Goal: Use online tool/utility: Utilize a website feature to perform a specific function

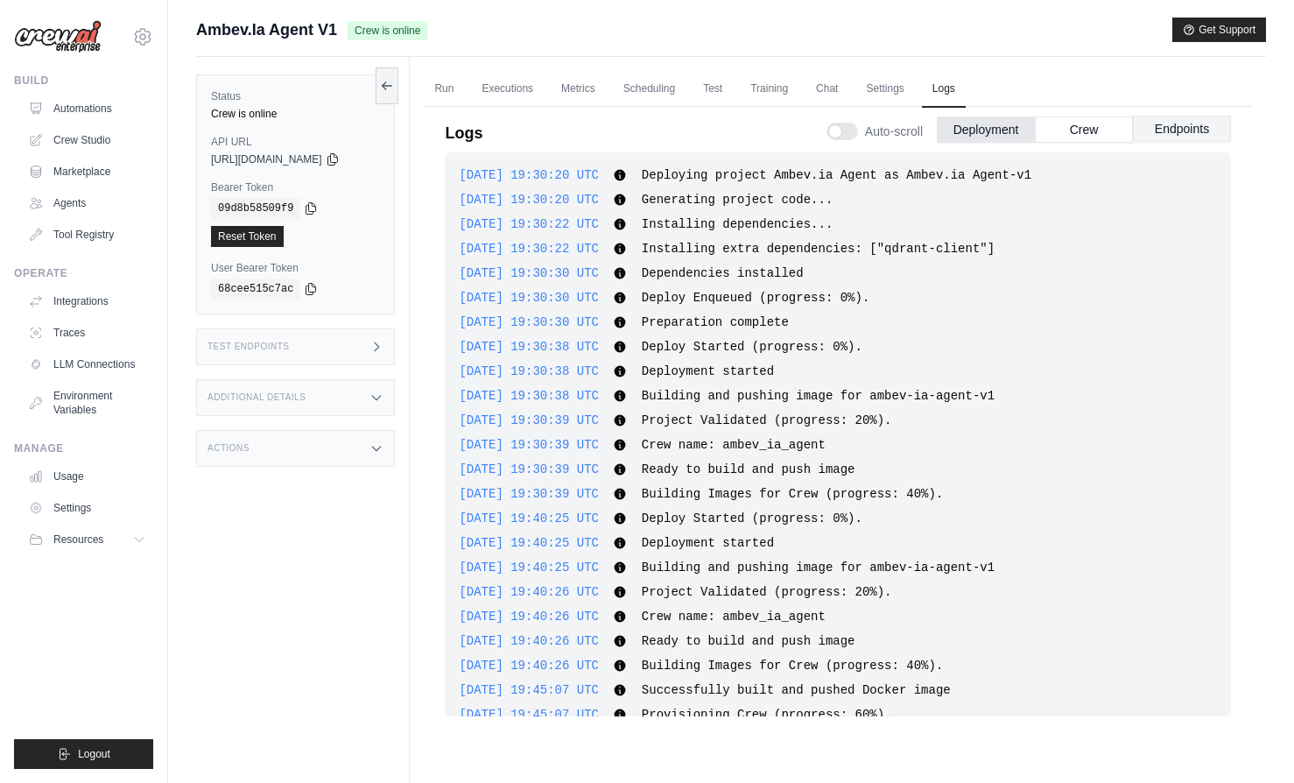
scroll to position [1205, 0]
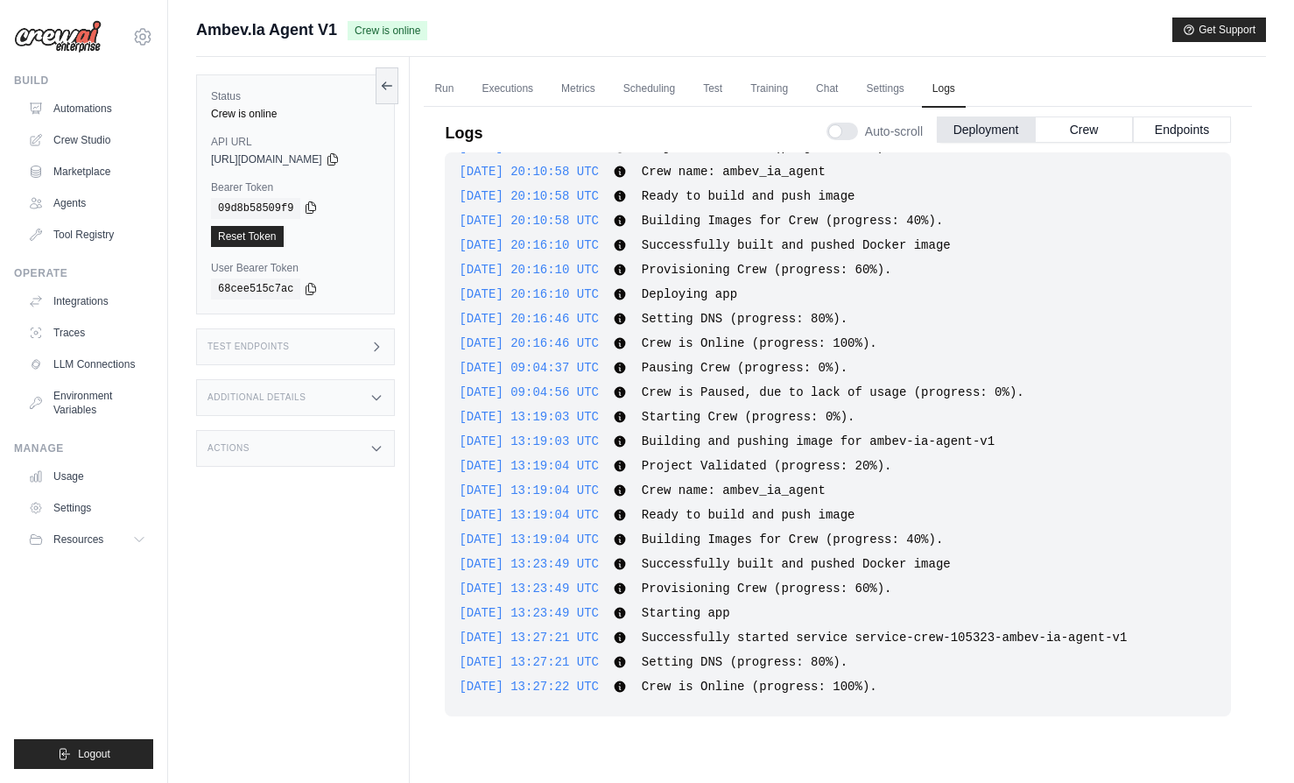
click at [314, 207] on icon at bounding box center [311, 208] width 14 height 14
click at [271, 618] on div "Status Crew is online API URL copied [URL][DOMAIN_NAME] Bearer Token copied 09d…" at bounding box center [303, 448] width 214 height 783
click at [93, 299] on link "Integrations" at bounding box center [89, 301] width 132 height 28
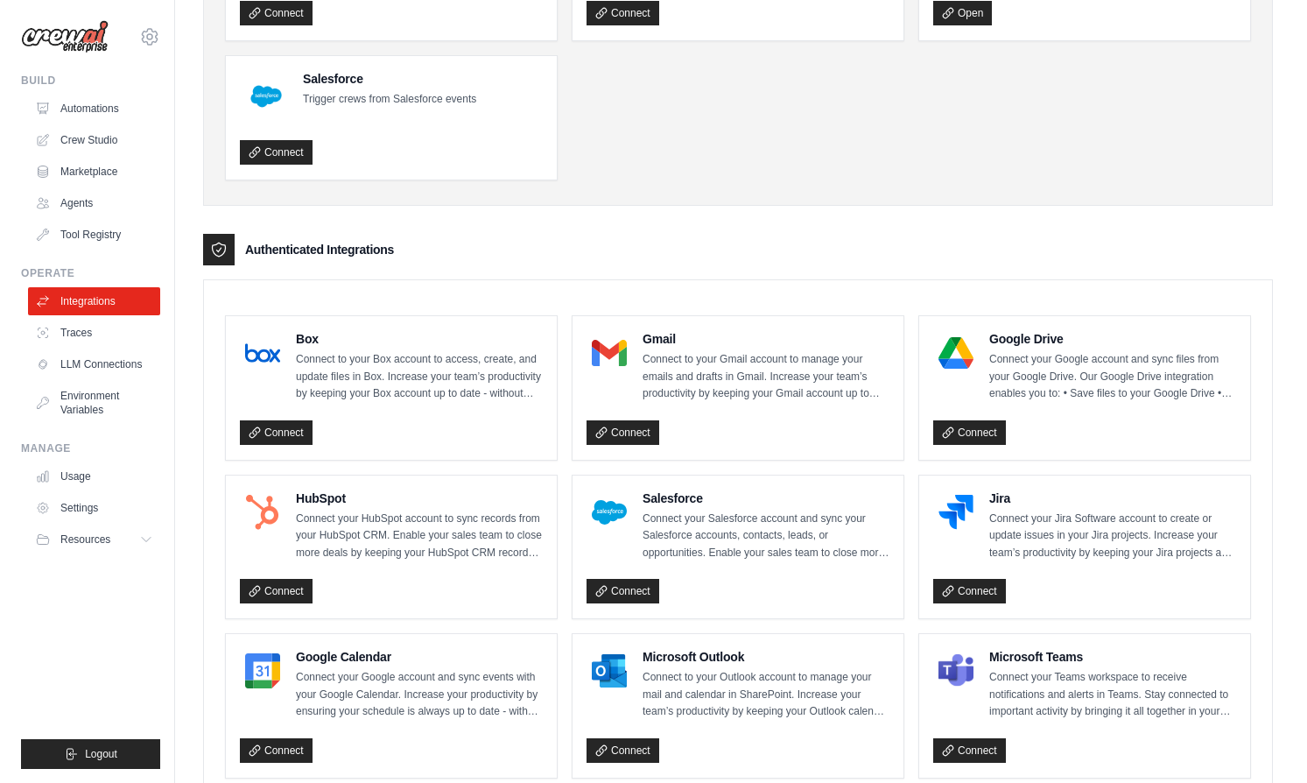
scroll to position [247, 0]
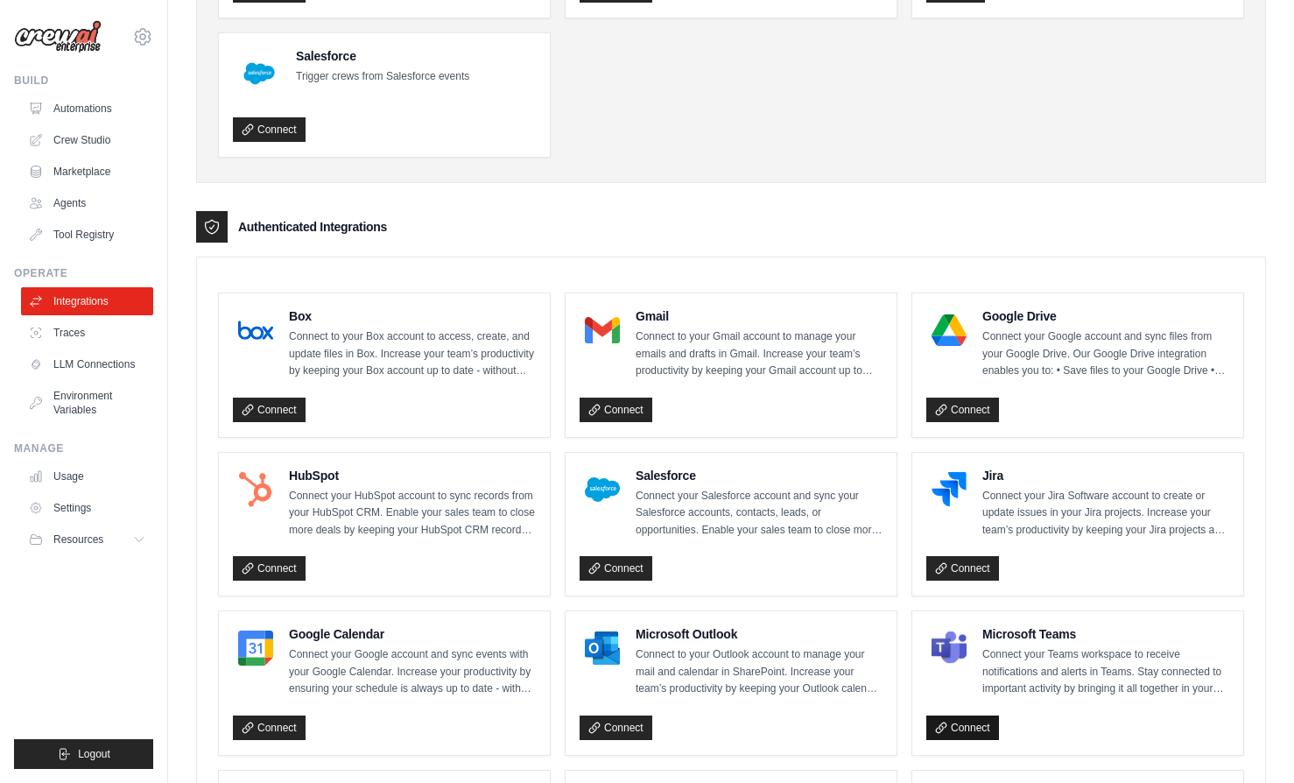
click at [982, 729] on link "Connect" at bounding box center [962, 727] width 73 height 25
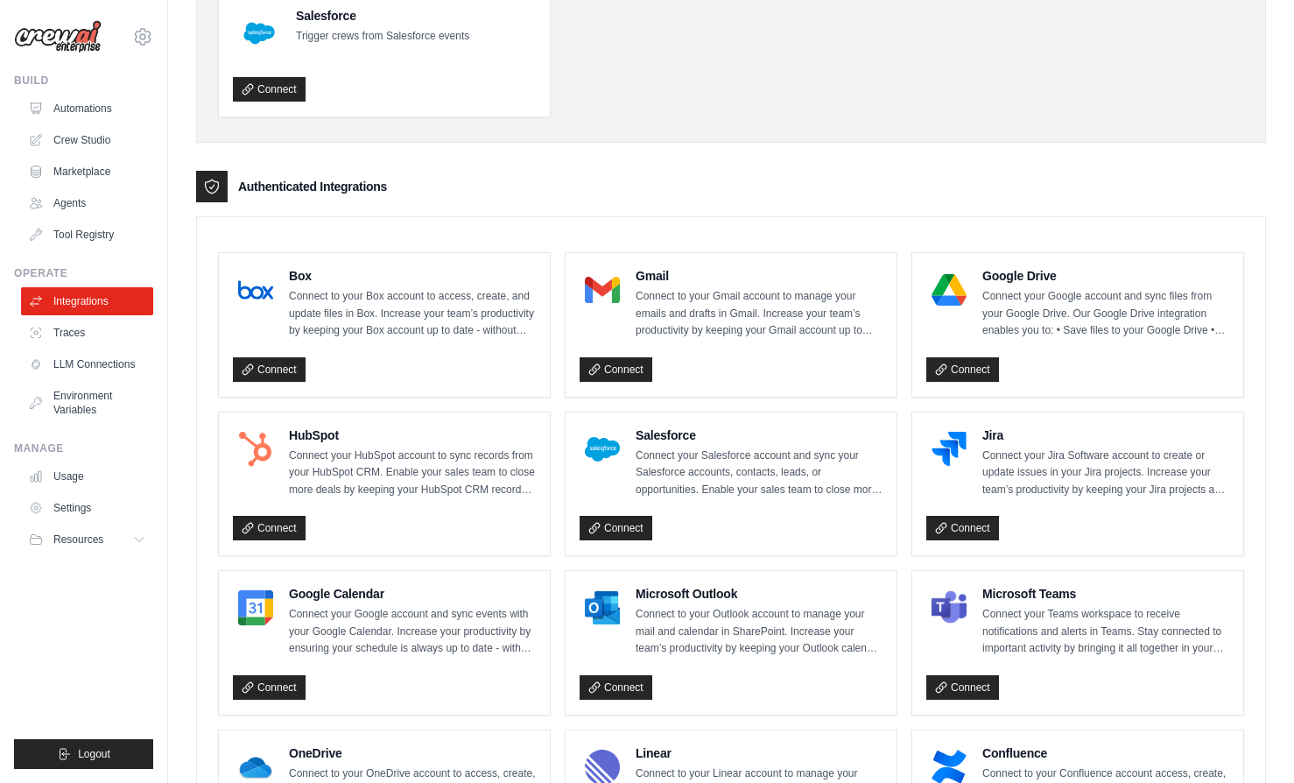
scroll to position [407, 0]
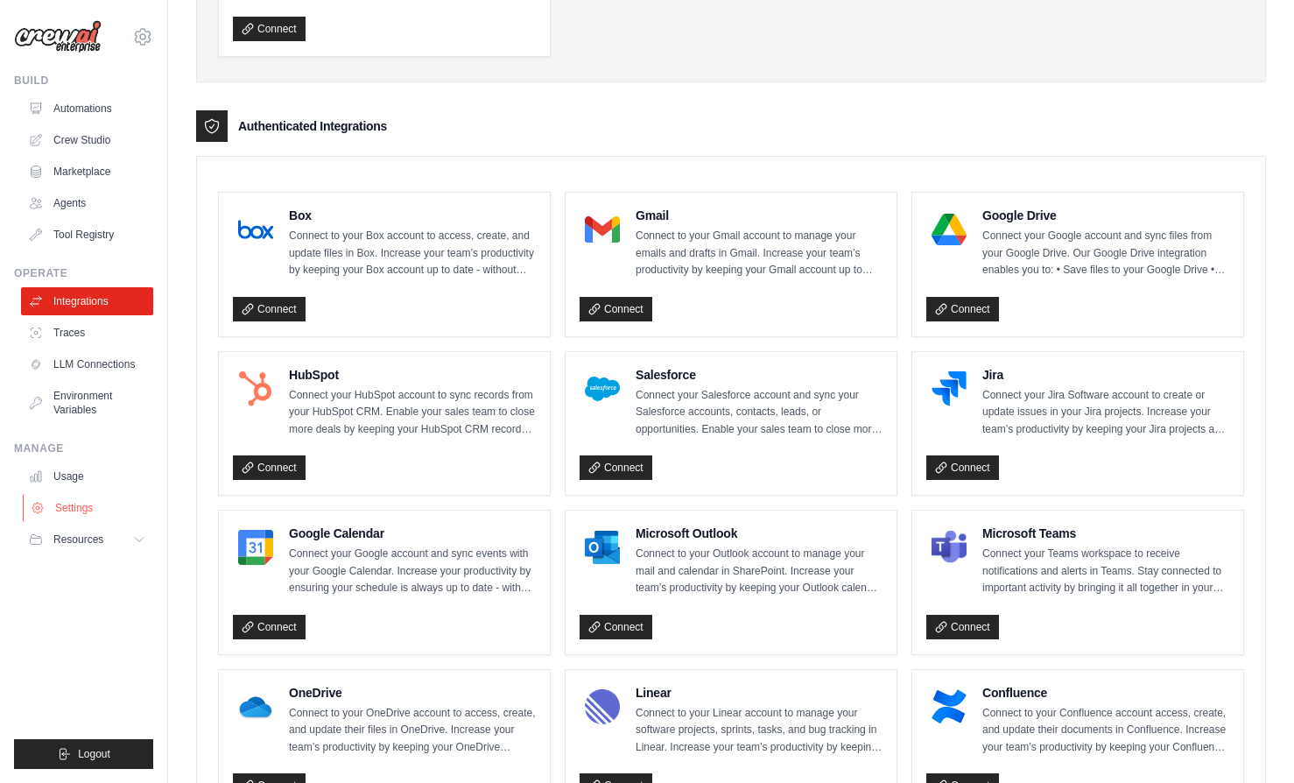
click at [71, 515] on link "Settings" at bounding box center [89, 508] width 132 height 28
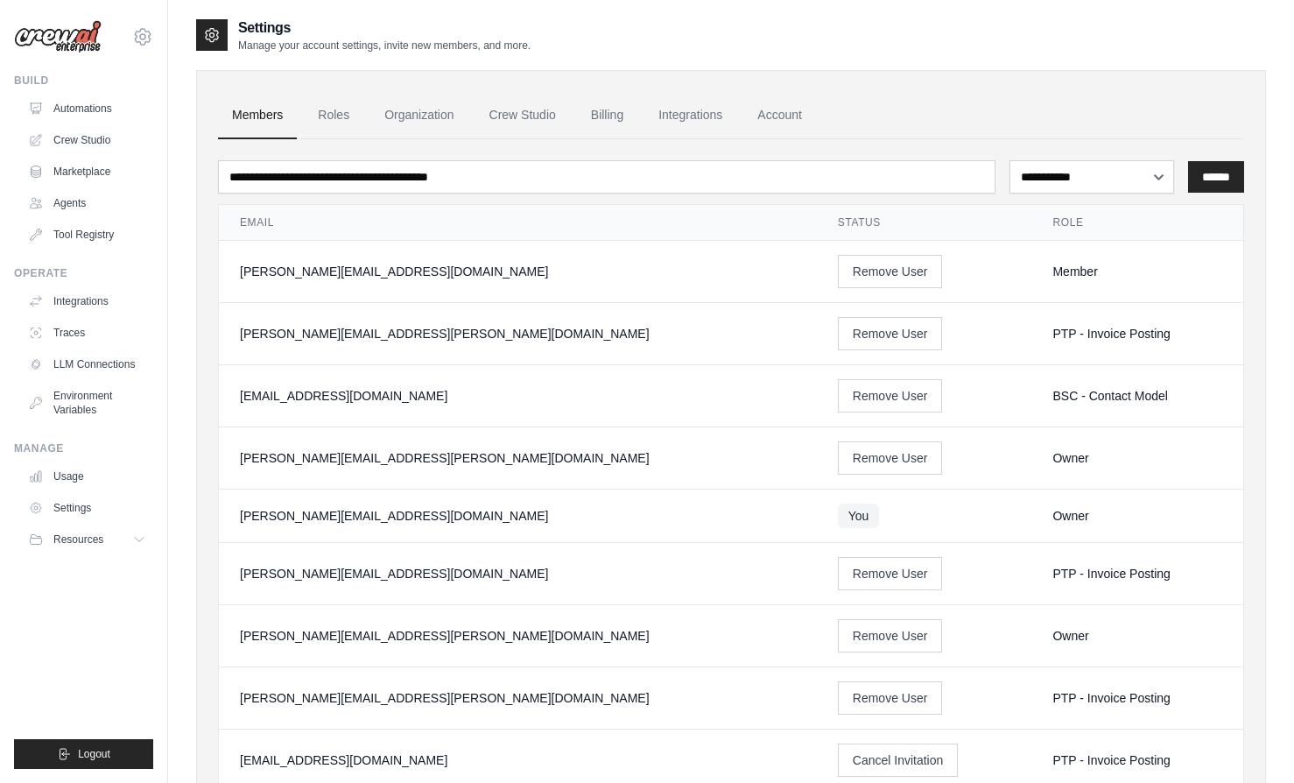
drag, startPoint x: 1234, startPoint y: 514, endPoint x: 886, endPoint y: 526, distance: 347.8
click at [870, 534] on tr "guilherme.bresser@ambevtech.com.br You Owner" at bounding box center [731, 515] width 1024 height 53
click at [1105, 647] on td "Owner" at bounding box center [1138, 636] width 212 height 62
click at [94, 107] on link "Automations" at bounding box center [89, 109] width 132 height 28
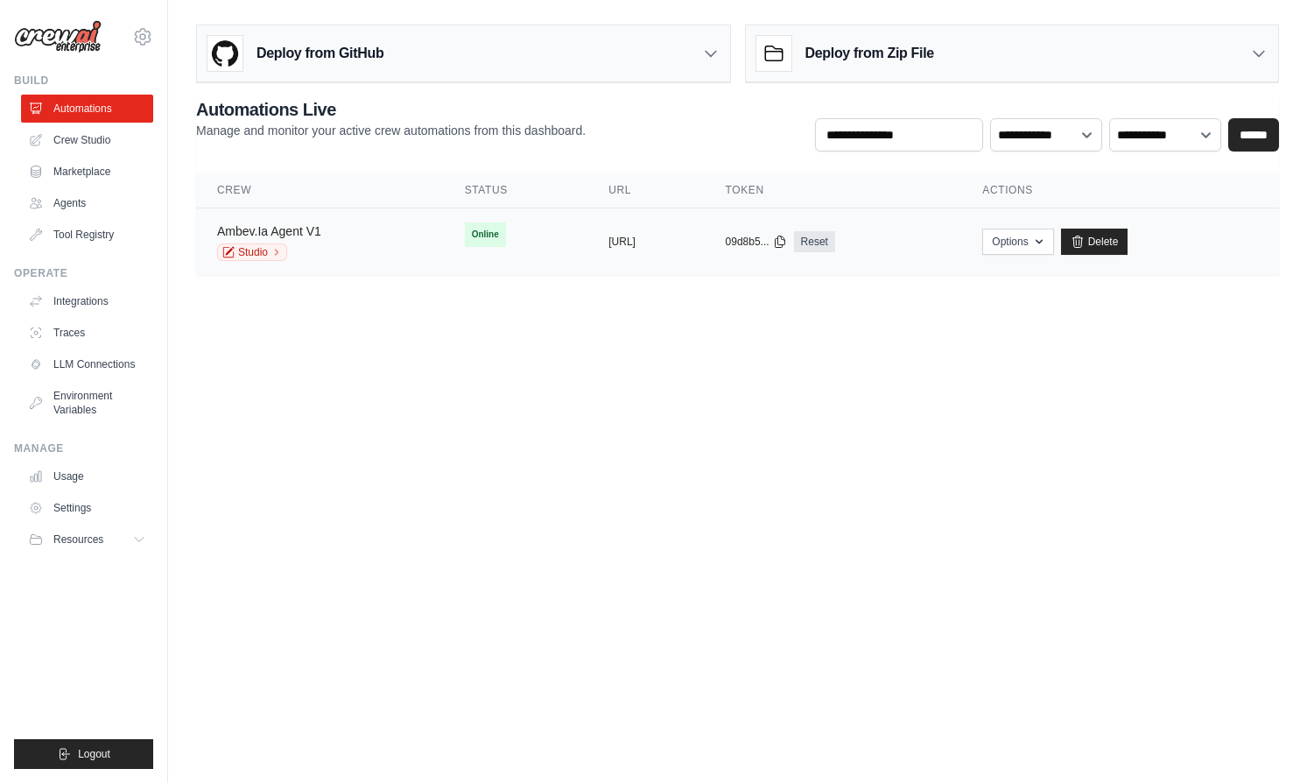
click at [295, 225] on link "Ambev.Ia Agent V1" at bounding box center [269, 231] width 104 height 14
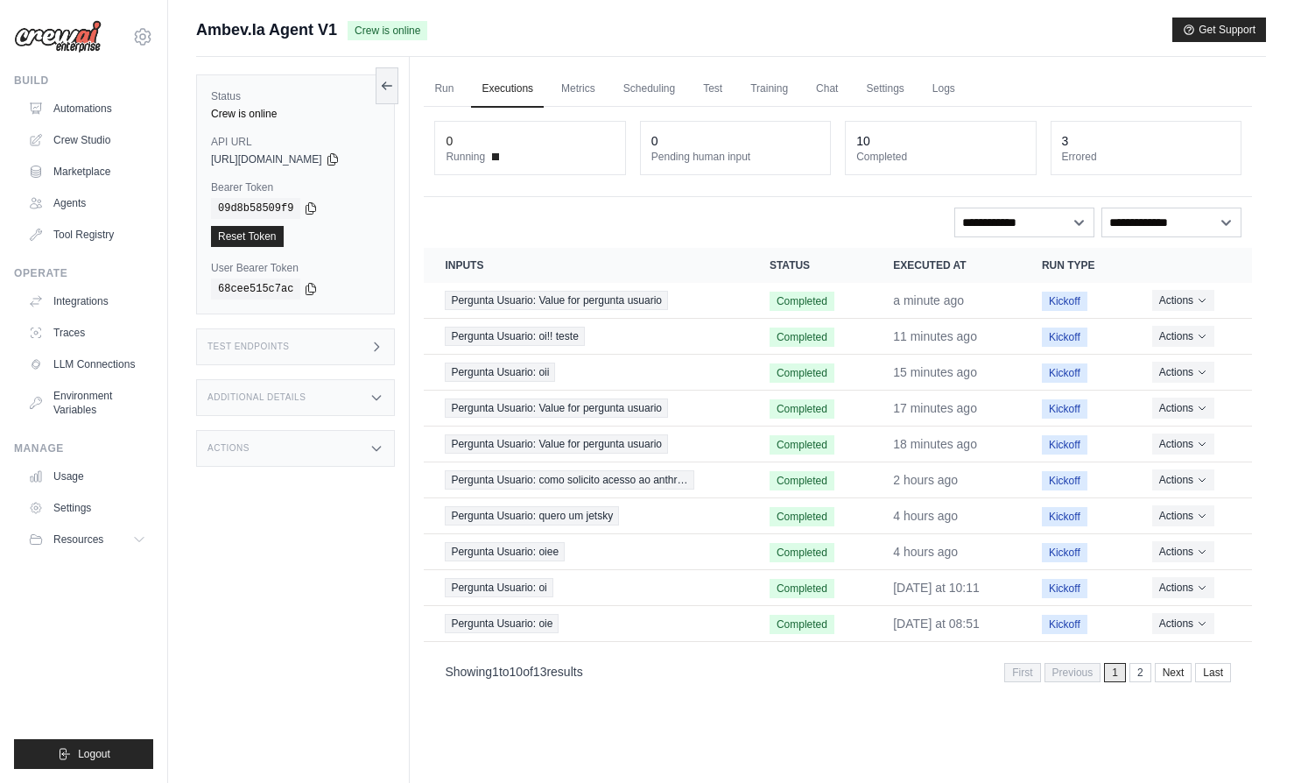
click at [353, 350] on div "Test Endpoints" at bounding box center [295, 346] width 199 height 37
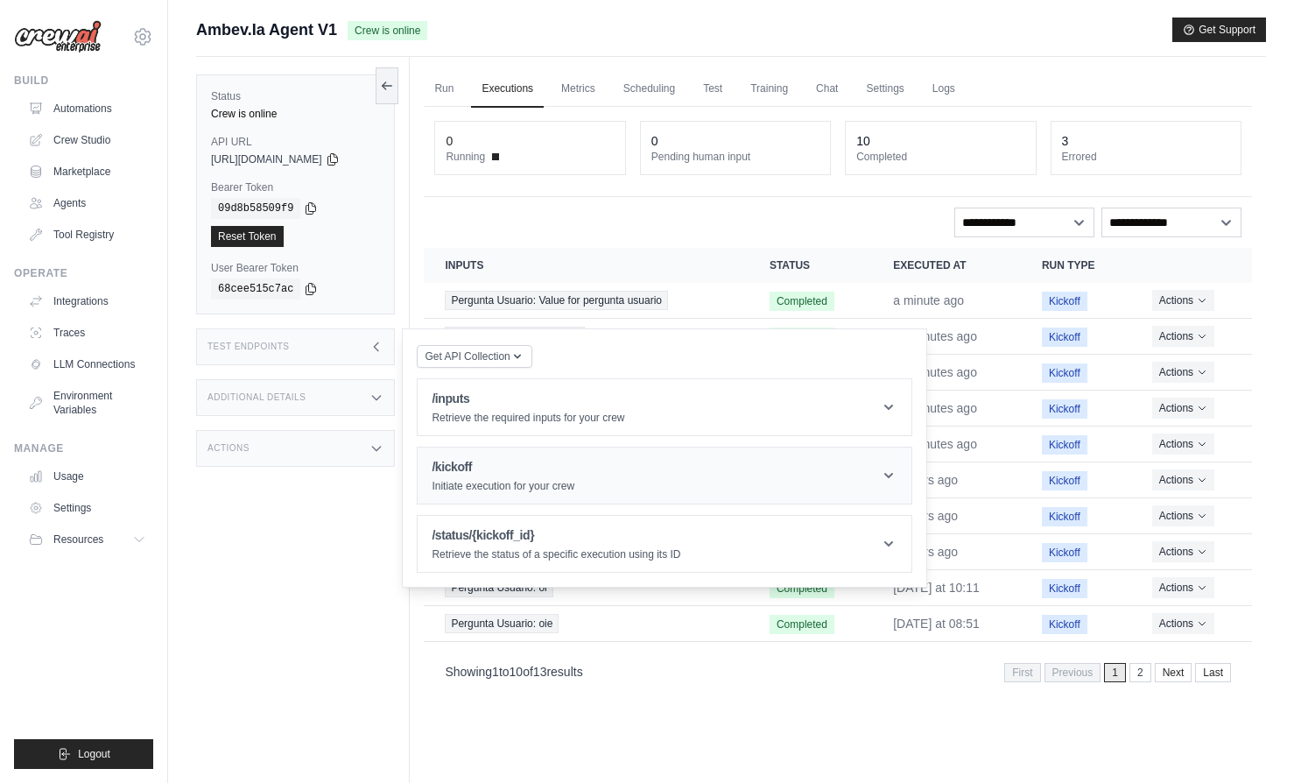
click at [719, 463] on header "/kickoff Initiate execution for your crew" at bounding box center [665, 475] width 494 height 56
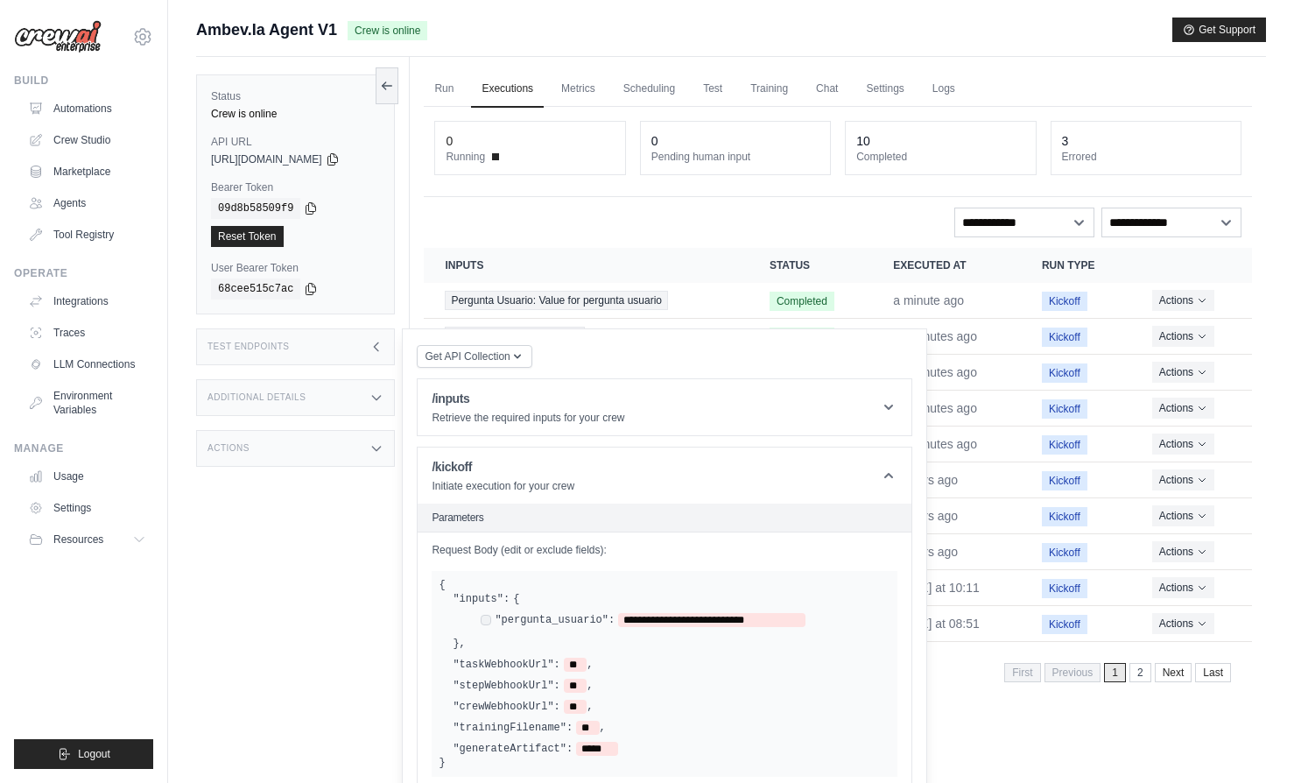
scroll to position [11, 0]
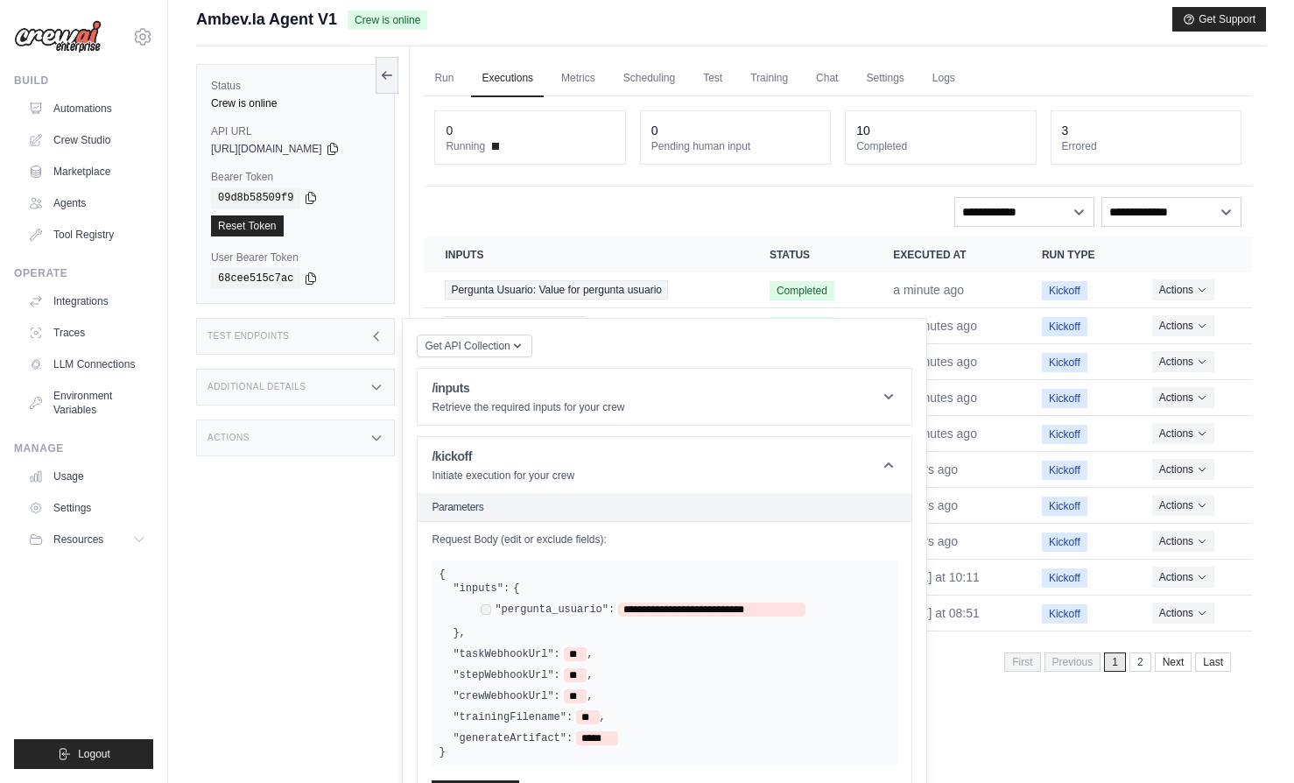
drag, startPoint x: 527, startPoint y: 631, endPoint x: 525, endPoint y: 640, distance: 8.9
click at [527, 632] on div "**********" at bounding box center [672, 610] width 438 height 59
click at [524, 647] on label ""taskWebhookUrl":" at bounding box center [506, 654] width 107 height 14
click at [524, 654] on label ""taskWebhookUrl":" at bounding box center [506, 654] width 107 height 14
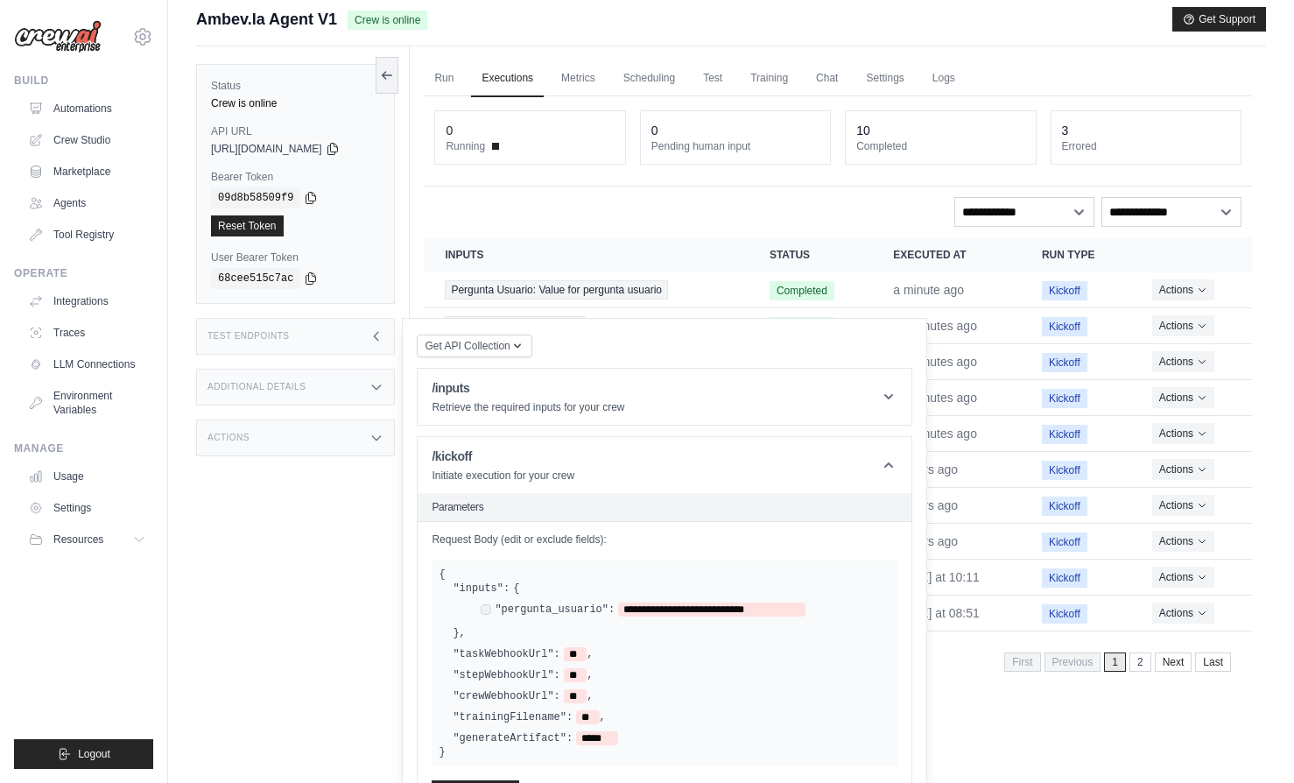
click at [525, 654] on label ""taskWebhookUrl":" at bounding box center [506, 654] width 107 height 14
drag, startPoint x: 549, startPoint y: 654, endPoint x: 468, endPoint y: 649, distance: 80.7
click at [485, 651] on label ""taskWebhookUrl":" at bounding box center [506, 654] width 107 height 14
drag, startPoint x: 462, startPoint y: 651, endPoint x: 611, endPoint y: 656, distance: 148.9
click at [609, 659] on div "**********" at bounding box center [665, 663] width 452 height 164
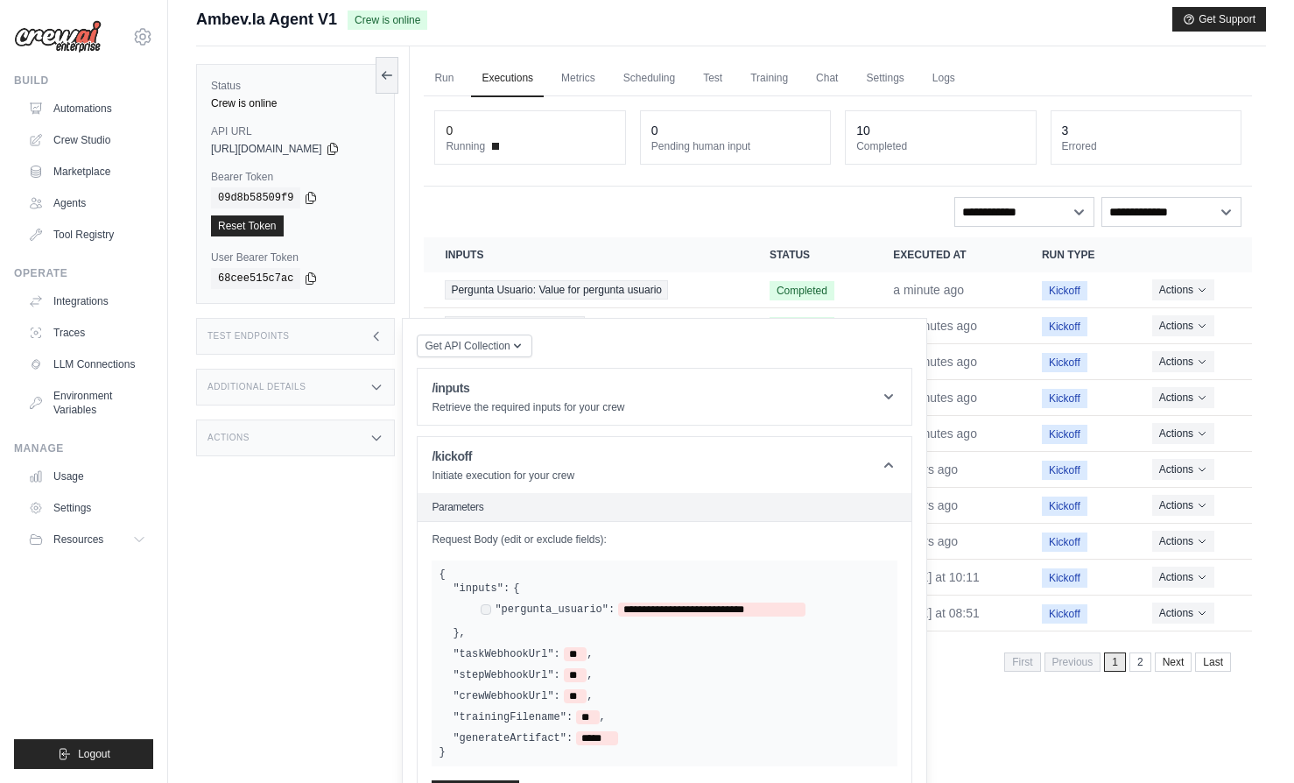
scroll to position [137, 0]
